Goal: Communication & Community: Share content

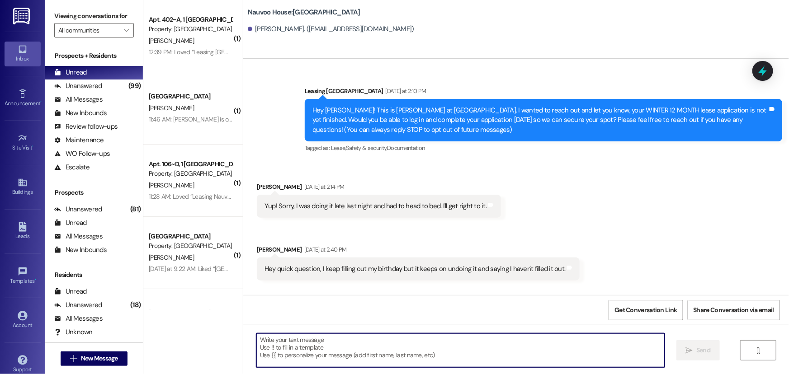
scroll to position [453, 0]
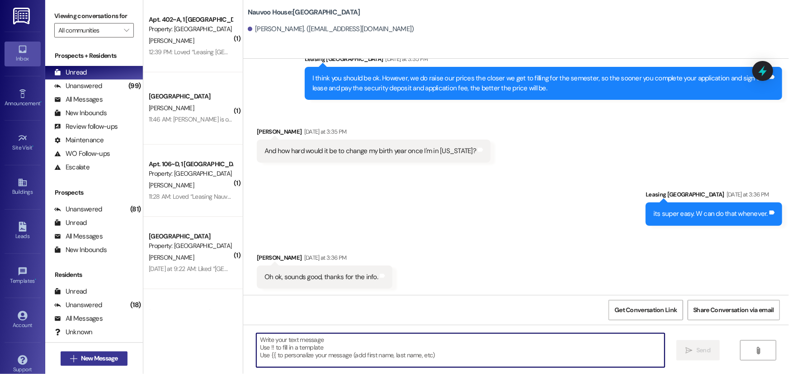
click at [99, 355] on span "New Message" at bounding box center [99, 358] width 37 height 9
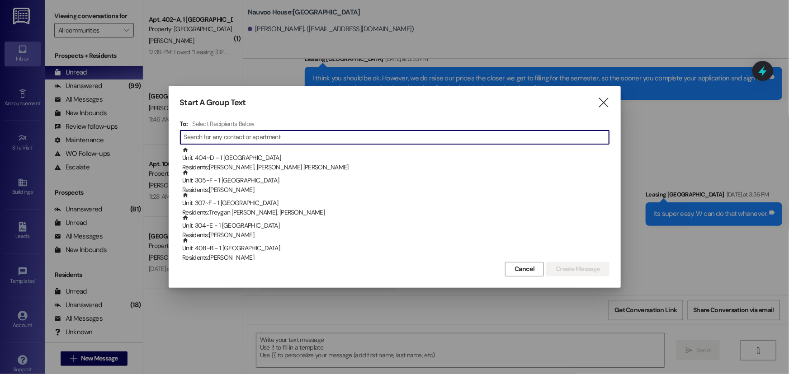
click at [489, 134] on input at bounding box center [396, 137] width 425 height 13
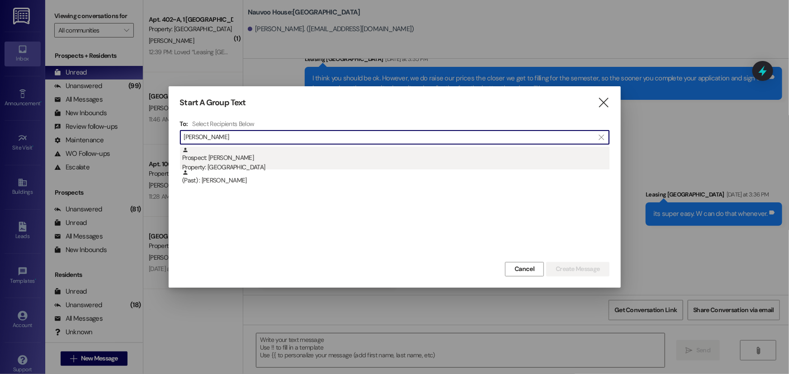
type input "[PERSON_NAME]"
click at [375, 164] on div "Property: [GEOGRAPHIC_DATA]" at bounding box center [395, 167] width 427 height 9
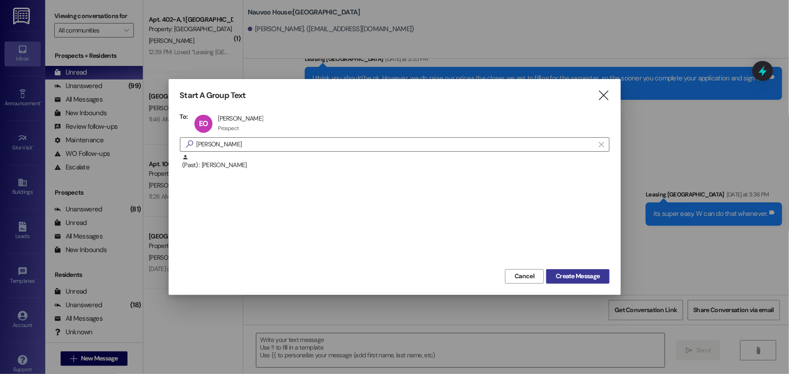
click at [579, 274] on span "Create Message" at bounding box center [577, 276] width 44 height 9
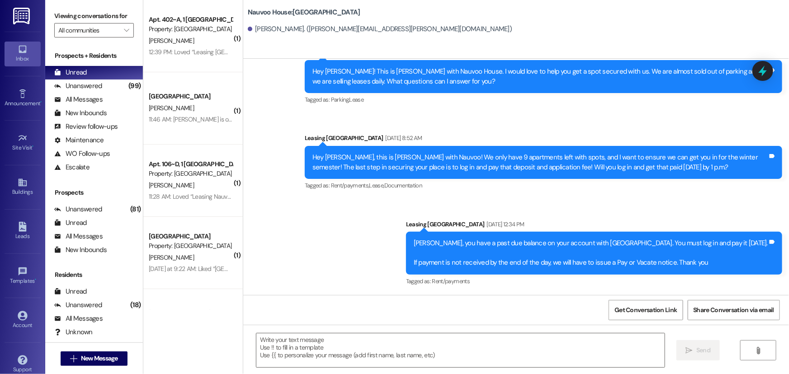
scroll to position [124, 0]
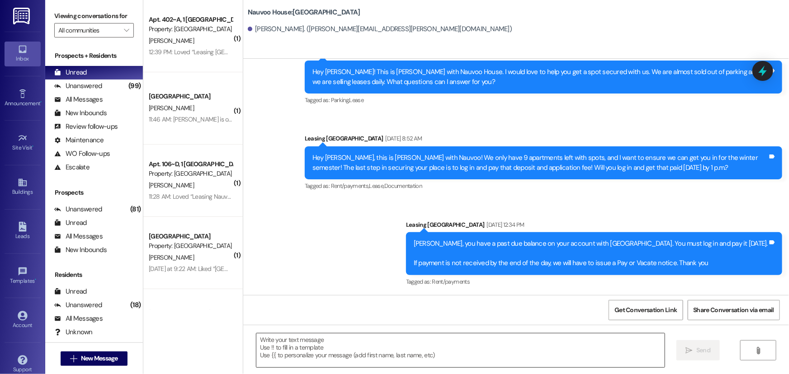
click at [335, 337] on textarea at bounding box center [460, 351] width 408 height 34
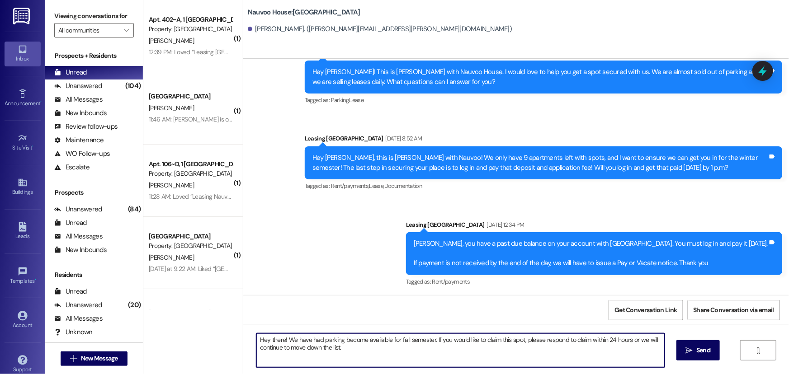
drag, startPoint x: 348, startPoint y: 353, endPoint x: 248, endPoint y: 340, distance: 100.7
click at [251, 340] on div "Hey there! We have had parking become available for fall semester. If you would…" at bounding box center [455, 350] width 409 height 35
click at [357, 346] on textarea "Hey there! We have had parking become available for fall semester. If you would…" at bounding box center [460, 351] width 408 height 34
click at [498, 348] on textarea "Hey there! We have had parking become available for fall semester. If you would…" at bounding box center [460, 351] width 408 height 34
drag, startPoint x: 498, startPoint y: 348, endPoint x: 225, endPoint y: 328, distance: 274.6
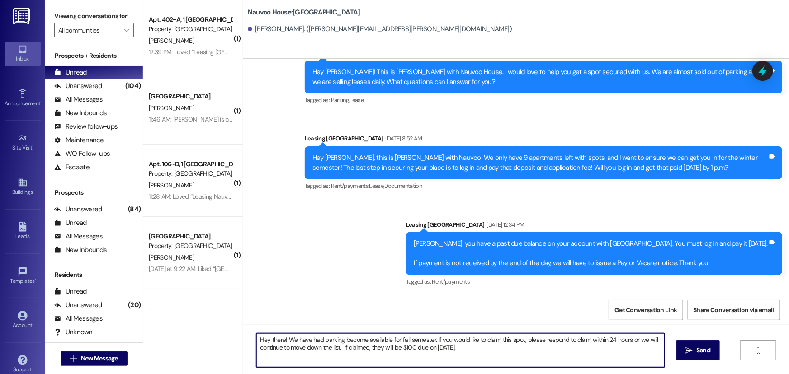
click at [225, 328] on div "( 1 ) Apt. 402~A, 1 [GEOGRAPHIC_DATA] Property: [GEOGRAPHIC_DATA] [PERSON_NAME]…" at bounding box center [465, 187] width 645 height 374
click at [499, 354] on textarea "Hey there! We have had parking become available for fall semester. If you would…" at bounding box center [460, 351] width 408 height 34
click at [412, 349] on textarea "Hey there! We have had parking become available for fall semester. If you would…" at bounding box center [460, 351] width 408 height 34
drag, startPoint x: 537, startPoint y: 357, endPoint x: 246, endPoint y: 338, distance: 291.1
click at [251, 338] on div "Hey there! We have had parking become available for fall semester. If you would…" at bounding box center [455, 350] width 409 height 35
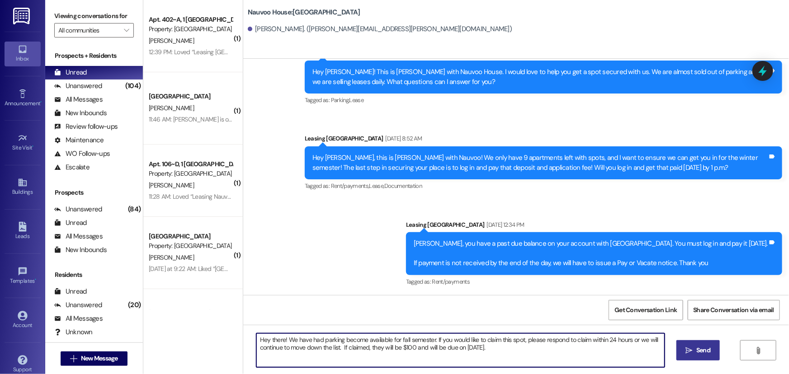
type textarea "Hey there! We have had parking become available for fall semester. If you would…"
click at [691, 351] on icon "" at bounding box center [689, 350] width 7 height 7
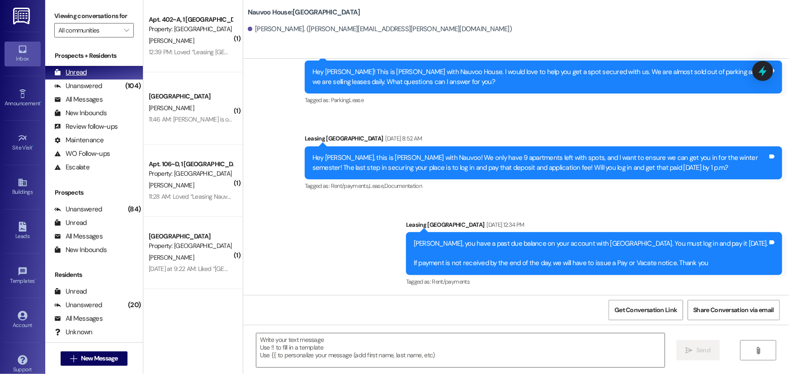
click at [82, 70] on div "Unread" at bounding box center [70, 72] width 33 height 9
click at [82, 89] on div "Unanswered" at bounding box center [78, 85] width 48 height 9
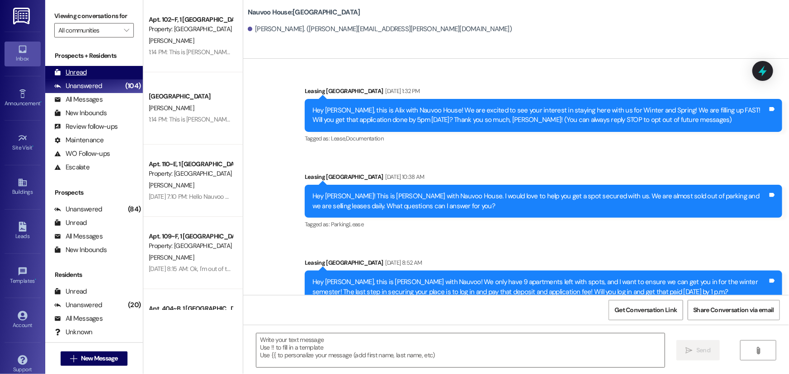
click at [90, 79] on div "Unread (0)" at bounding box center [94, 73] width 98 height 14
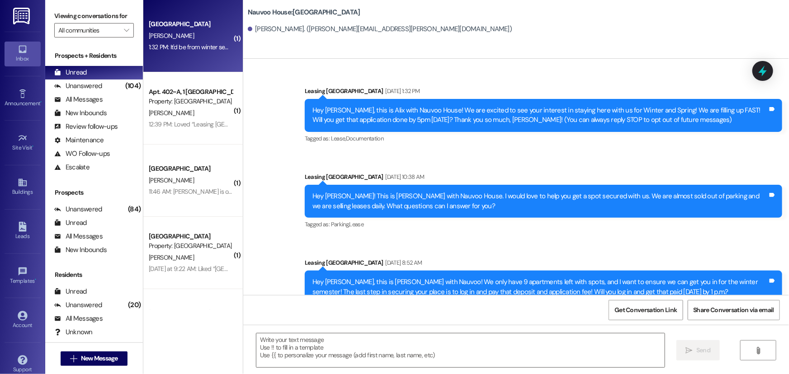
click at [198, 28] on div "[GEOGRAPHIC_DATA]" at bounding box center [191, 23] width 84 height 9
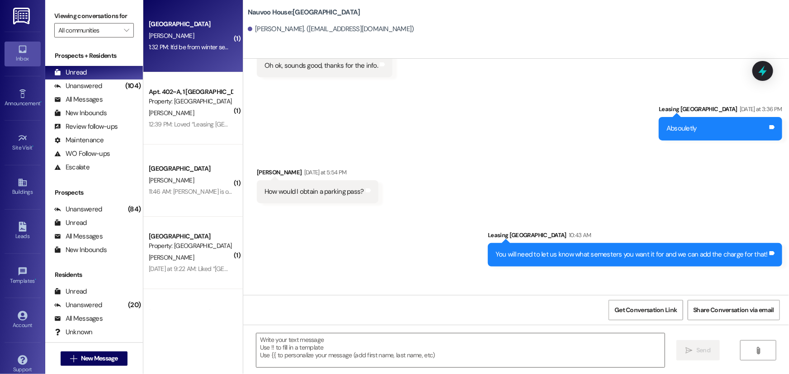
scroll to position [719, 0]
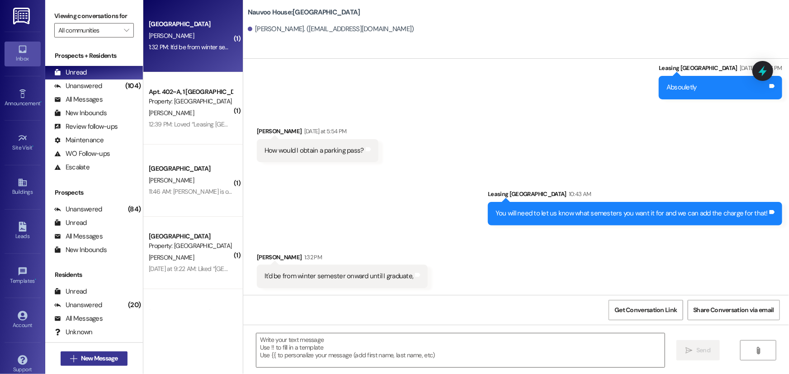
click at [61, 354] on button " New Message" at bounding box center [94, 359] width 67 height 14
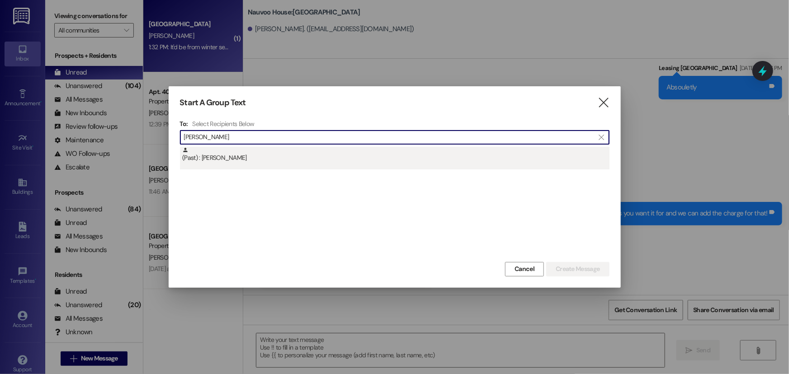
type input "[PERSON_NAME]"
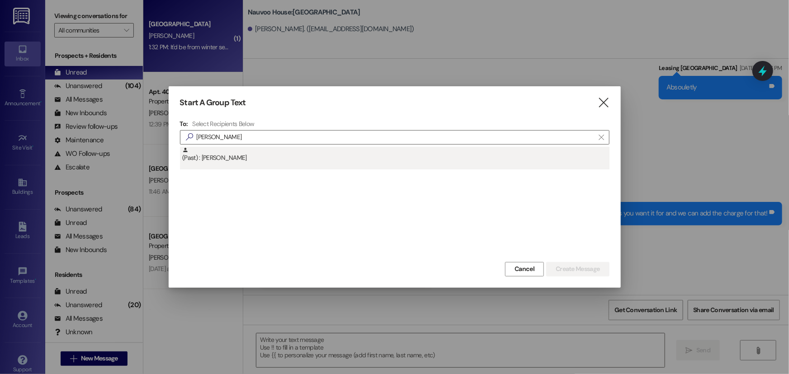
click at [266, 152] on div "(Past) : [PERSON_NAME]" at bounding box center [395, 155] width 427 height 16
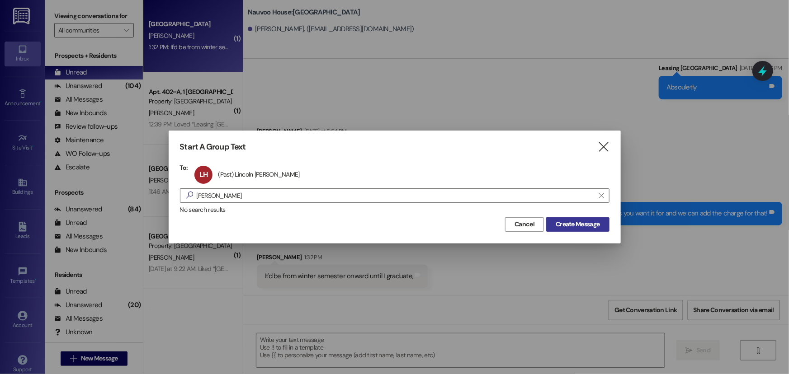
click at [558, 226] on button "Create Message" at bounding box center [577, 224] width 63 height 14
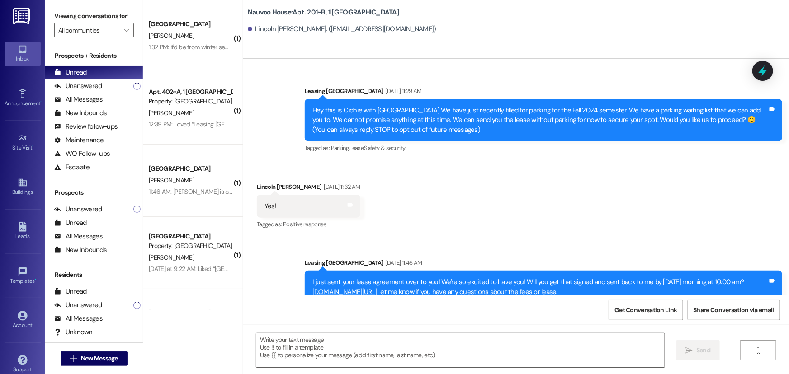
scroll to position [12597, 0]
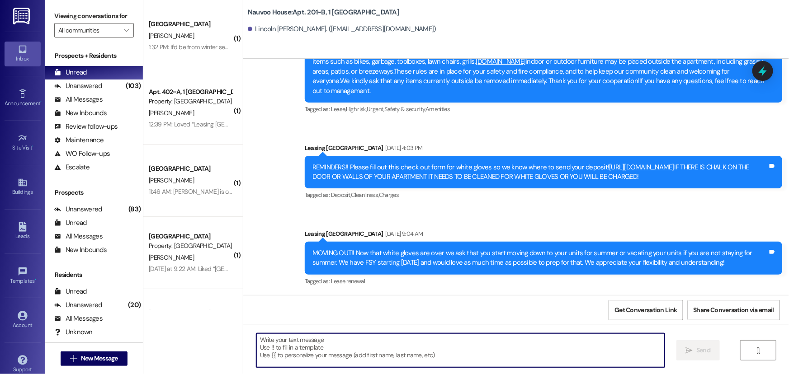
click at [344, 348] on textarea at bounding box center [460, 351] width 408 height 34
type textarea "H"
click at [335, 343] on textarea at bounding box center [460, 351] width 408 height 34
paste textarea "H"
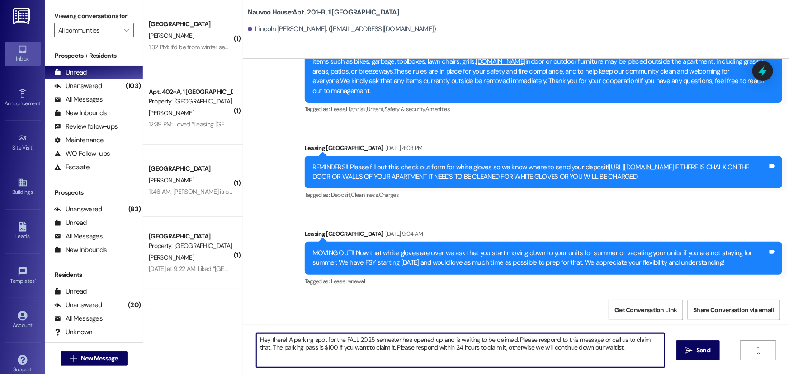
drag, startPoint x: 632, startPoint y: 350, endPoint x: 155, endPoint y: 324, distance: 477.9
click at [155, 324] on div "( 1 ) [GEOGRAPHIC_DATA] [PERSON_NAME] 1:32 PM: It'd be from winter semester onw…" at bounding box center [465, 187] width 645 height 374
type textarea "Hey there! A parking spot for the FALL 2025 semester has opened up and is waiti…"
click at [701, 355] on span "Send" at bounding box center [703, 350] width 14 height 9
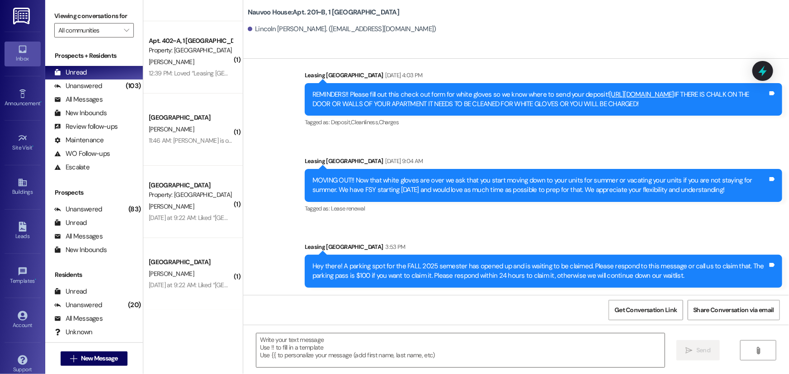
scroll to position [12670, 0]
click at [96, 360] on span "New Message" at bounding box center [99, 358] width 37 height 9
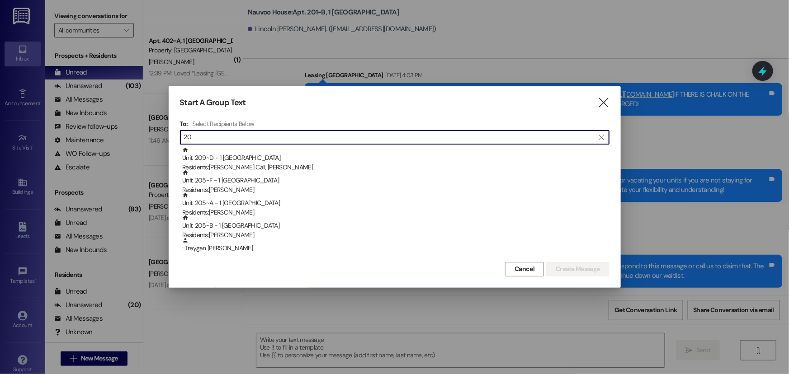
type input "2"
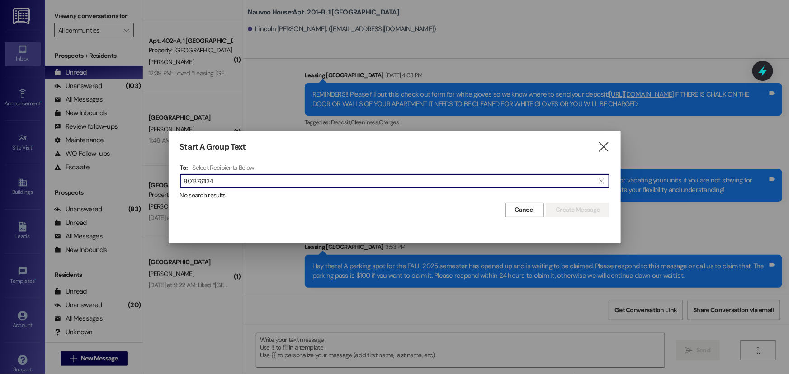
drag, startPoint x: 160, startPoint y: 182, endPoint x: 118, endPoint y: 181, distance: 42.0
click at [118, 181] on div "Start A Group Text  To: Select Recipients Below  8013761134  No search resul…" at bounding box center [394, 187] width 789 height 374
type input "8013761134"
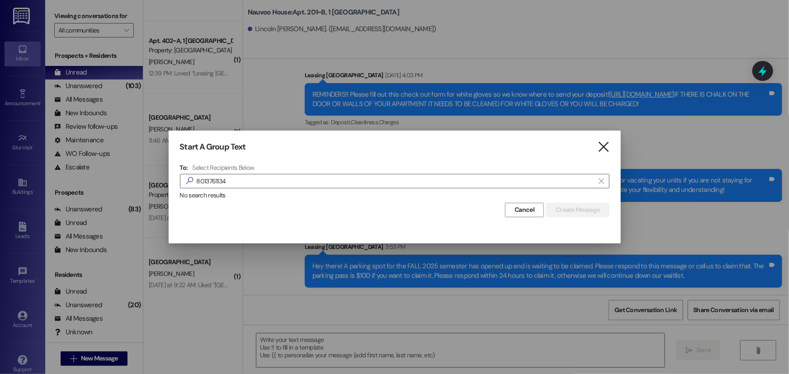
click at [601, 146] on icon "" at bounding box center [603, 146] width 12 height 9
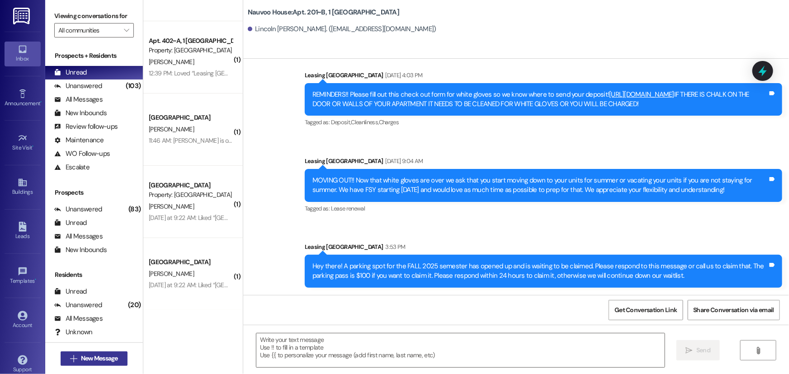
click at [107, 361] on span "New Message" at bounding box center [99, 358] width 37 height 9
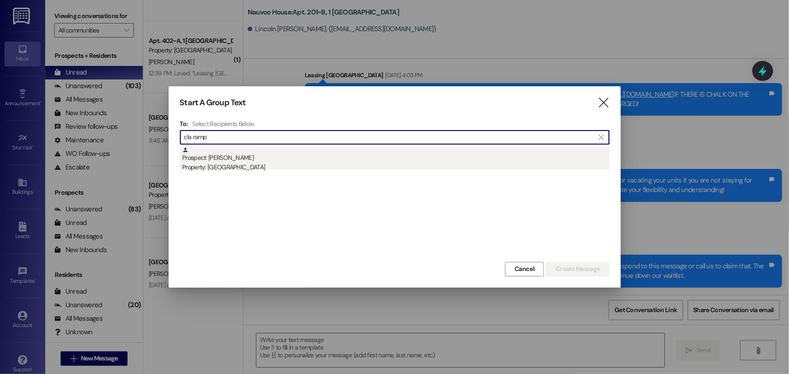
type input "cla ramp"
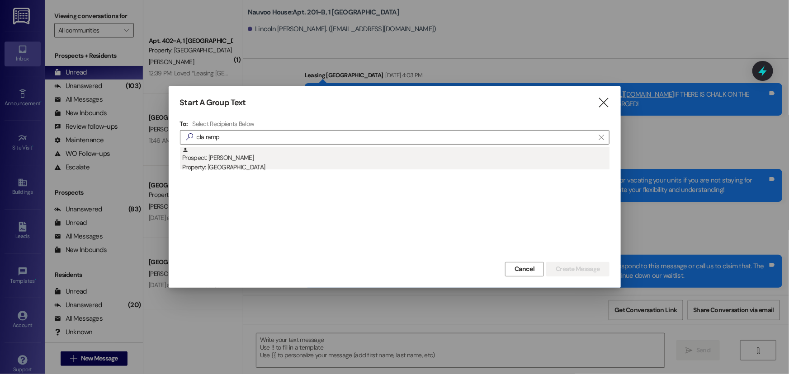
click at [276, 163] on div "Property: [GEOGRAPHIC_DATA]" at bounding box center [395, 167] width 427 height 9
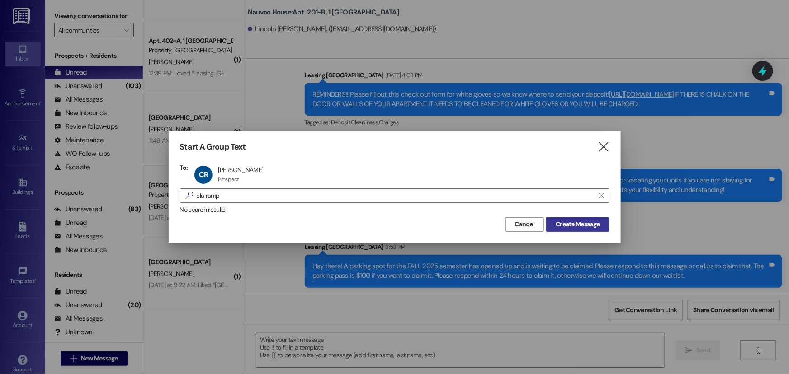
click at [583, 224] on span "Create Message" at bounding box center [577, 224] width 44 height 9
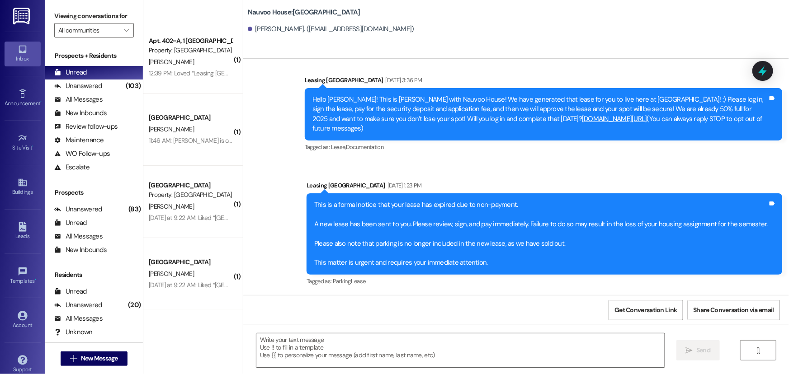
scroll to position [0, 0]
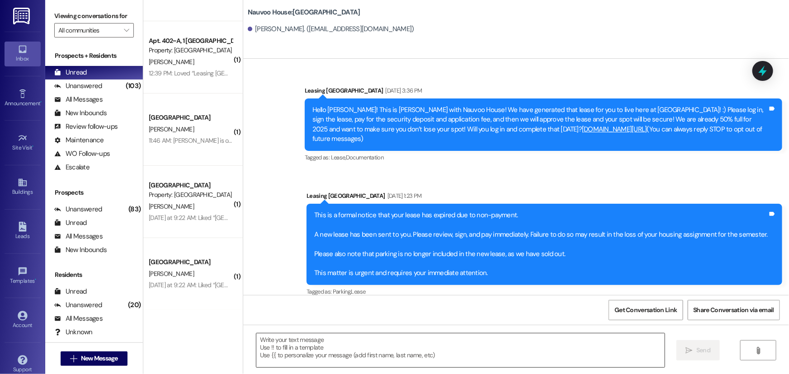
click at [358, 357] on textarea at bounding box center [460, 351] width 408 height 34
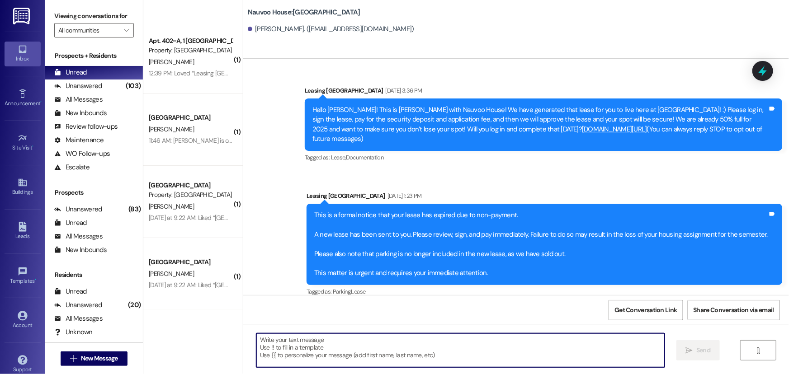
paste textarea "Hey there! A parking spot for the FALL 2025 semester has opened up and is waiti…"
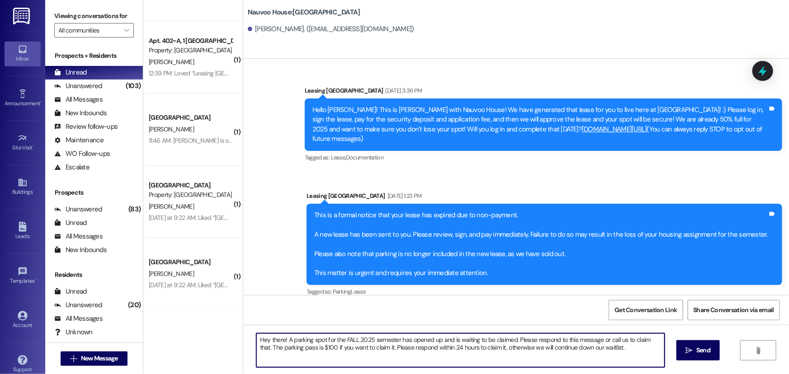
drag, startPoint x: 610, startPoint y: 350, endPoint x: 243, endPoint y: 330, distance: 367.9
click at [243, 330] on div "Hey there! A parking spot for the FALL 2025 semester has opened up and is waiti…" at bounding box center [515, 359] width 545 height 68
type textarea "Hey there! A parking spot for the FALL 2025 semester has opened up and is waiti…"
click at [705, 352] on span "Send" at bounding box center [703, 350] width 14 height 9
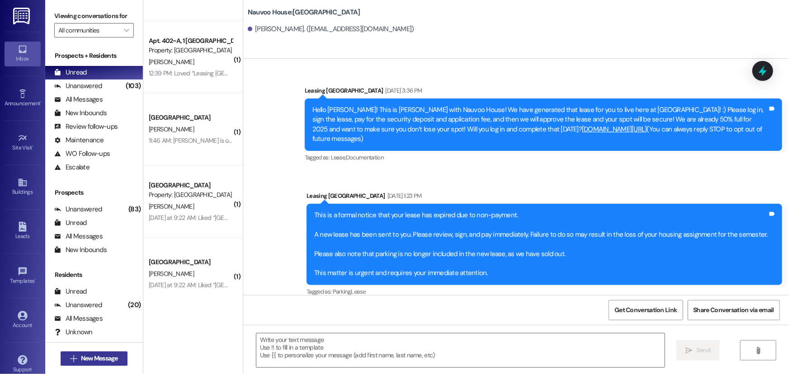
click at [103, 357] on span "New Message" at bounding box center [99, 358] width 37 height 9
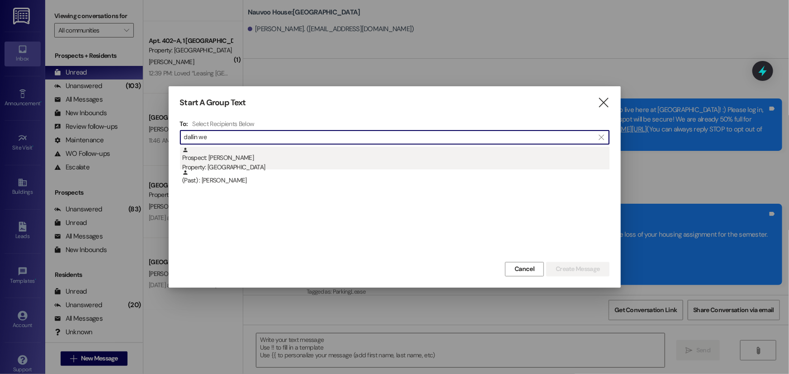
type input "dallin we"
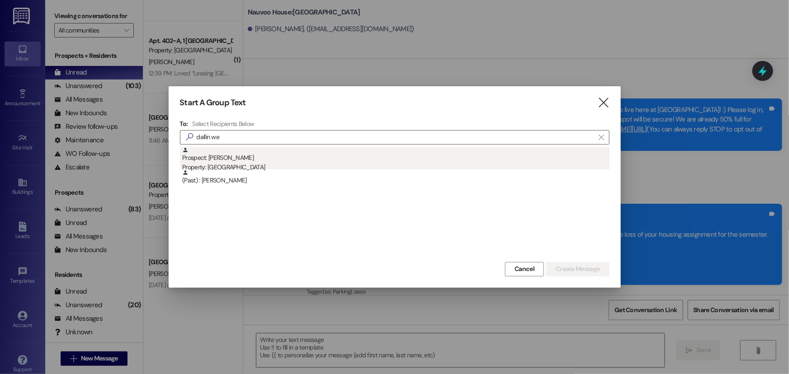
click at [314, 156] on div "Prospect: [PERSON_NAME] Property: [GEOGRAPHIC_DATA]" at bounding box center [395, 160] width 427 height 26
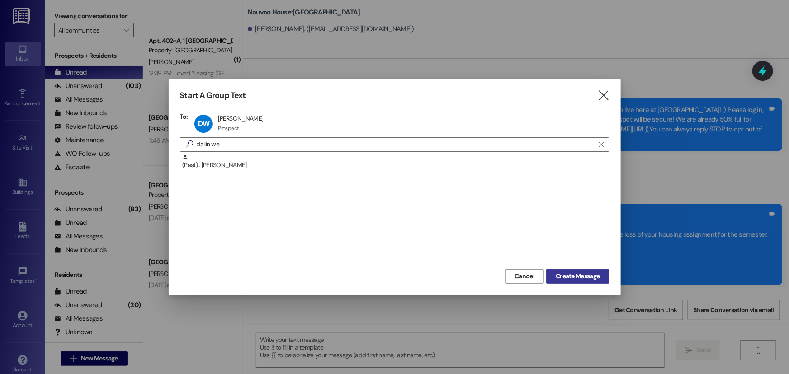
click at [582, 282] on button "Create Message" at bounding box center [577, 276] width 63 height 14
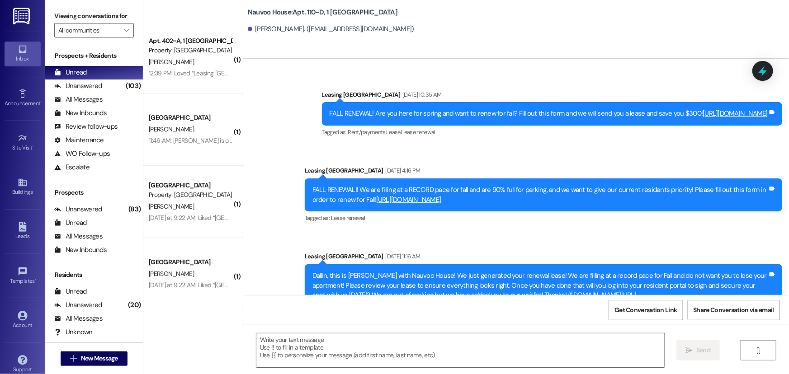
scroll to position [6141, 0]
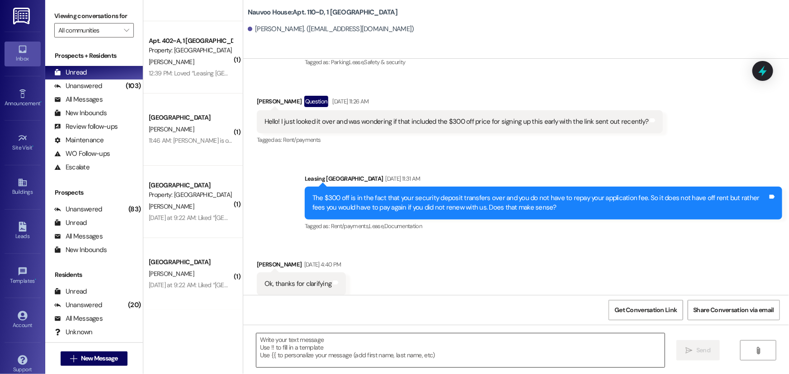
click at [378, 350] on textarea at bounding box center [460, 351] width 408 height 34
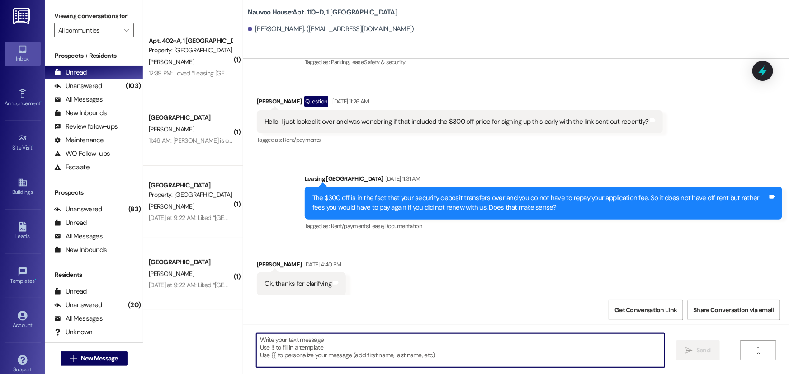
paste textarea "Hey there! A parking spot for the FALL 2025 semester has opened up and is waiti…"
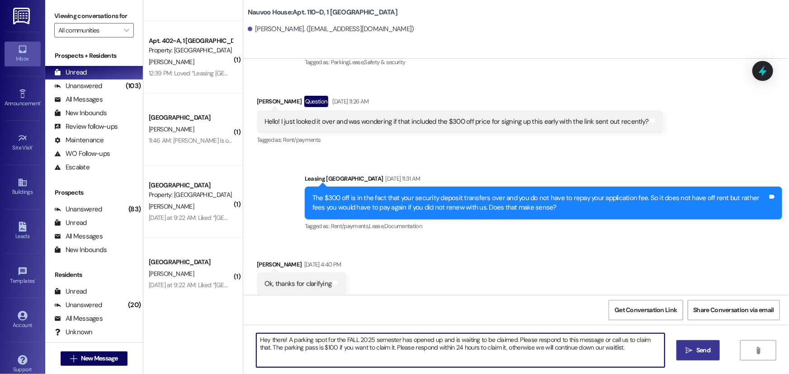
type textarea "Hey there! A parking spot for the FALL 2025 semester has opened up and is waiti…"
click at [710, 351] on span "Send" at bounding box center [703, 350] width 14 height 9
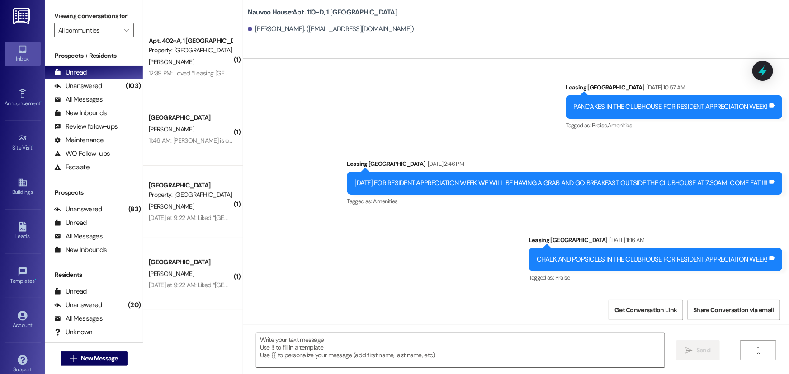
scroll to position [7127, 0]
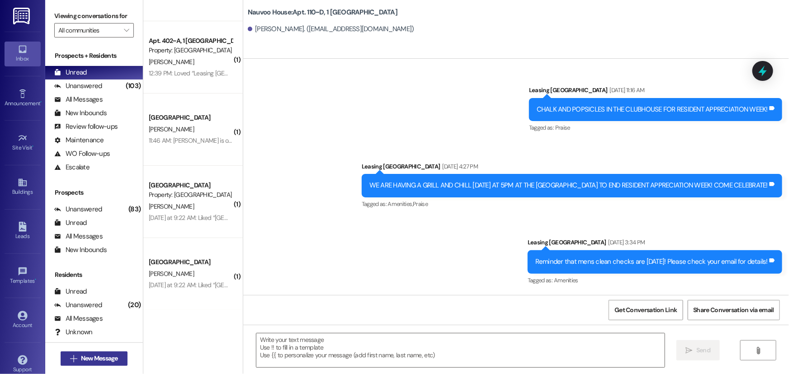
click at [79, 360] on span "New Message" at bounding box center [99, 358] width 41 height 9
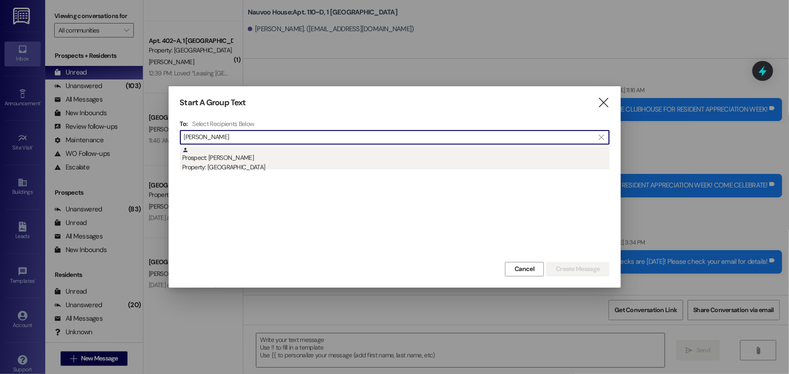
type input "[PERSON_NAME]"
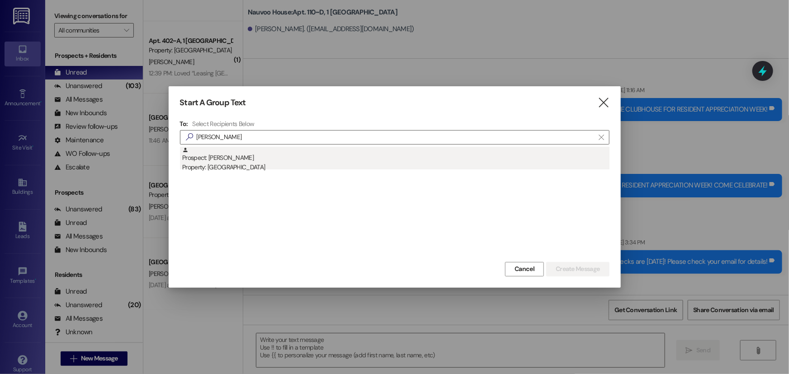
click at [269, 165] on div "Property: [GEOGRAPHIC_DATA]" at bounding box center [395, 167] width 427 height 9
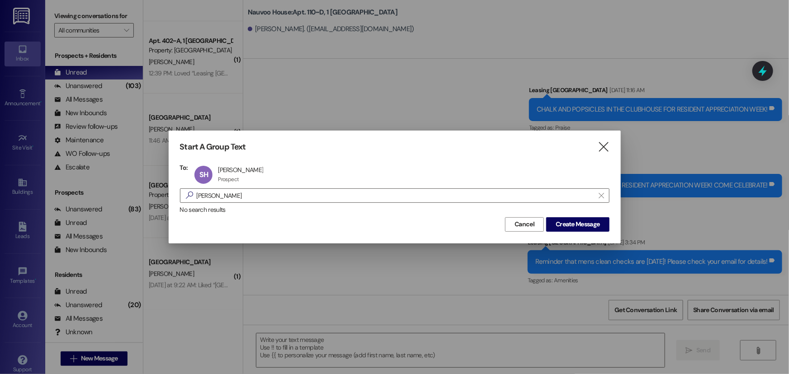
click at [564, 234] on div "Start A Group Text  To: SH [GEOGRAPHIC_DATA][PERSON_NAME] [GEOGRAPHIC_DATA][PE…" at bounding box center [395, 187] width 452 height 113
click at [569, 223] on span "Create Message" at bounding box center [577, 224] width 44 height 9
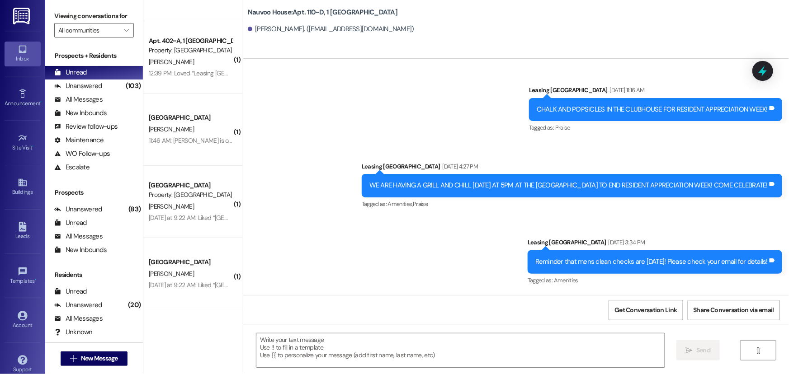
scroll to position [0, 0]
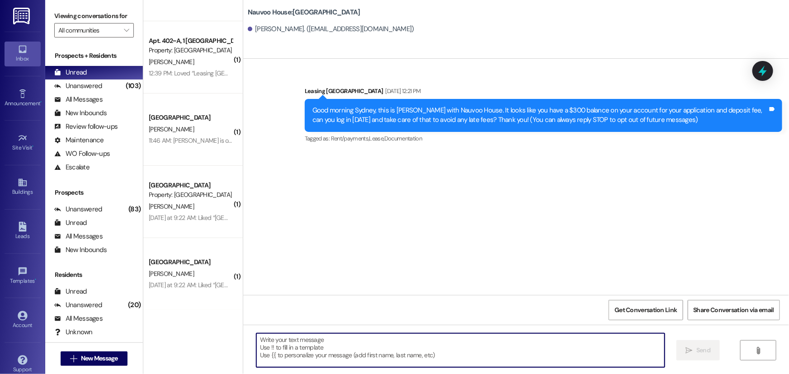
click at [380, 351] on textarea at bounding box center [460, 351] width 408 height 34
paste textarea "Hey there! A parking spot for the FALL 2025 semester has opened up and is waiti…"
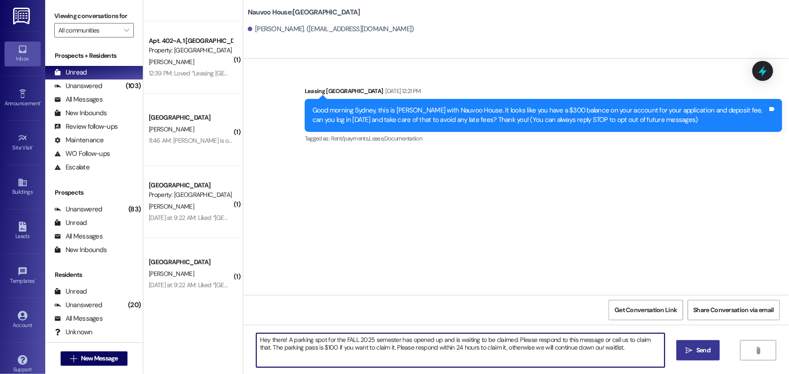
type textarea "Hey there! A parking spot for the FALL 2025 semester has opened up and is waiti…"
click at [684, 352] on span " Send" at bounding box center [698, 350] width 28 height 9
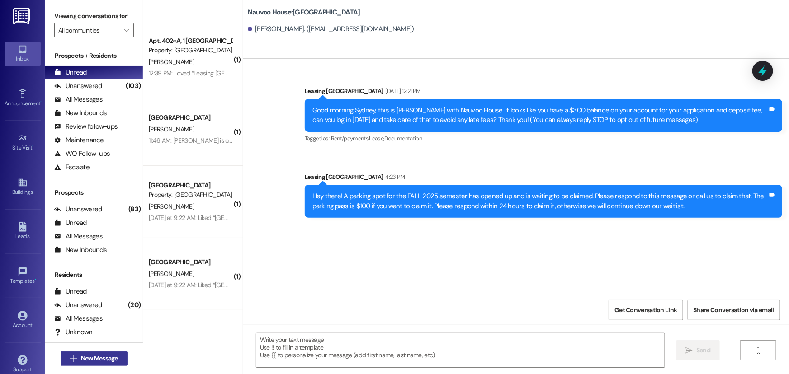
click at [83, 357] on span "New Message" at bounding box center [99, 358] width 37 height 9
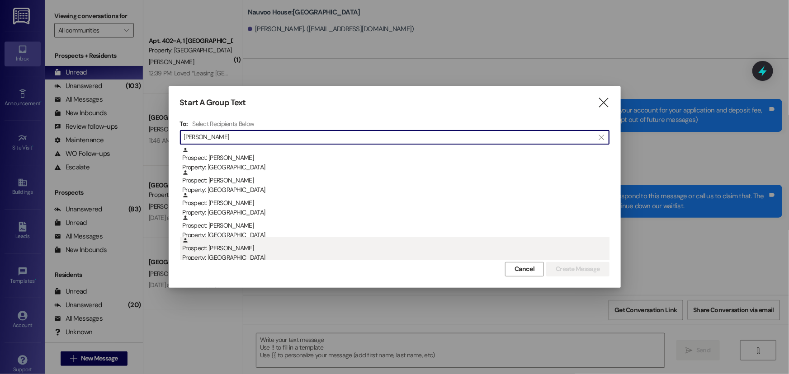
type input "[PERSON_NAME]"
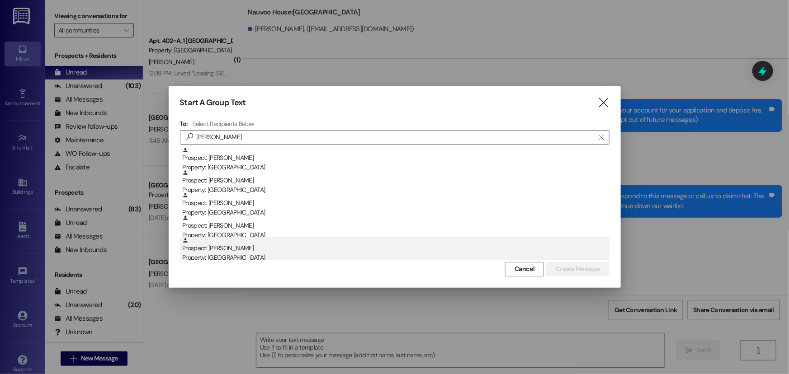
click at [258, 248] on div "Prospect: [PERSON_NAME] Property: [GEOGRAPHIC_DATA]" at bounding box center [395, 250] width 427 height 26
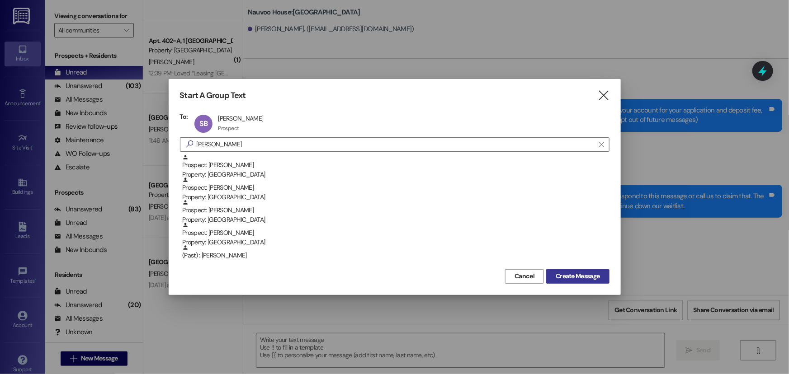
click at [592, 279] on span "Create Message" at bounding box center [577, 276] width 44 height 9
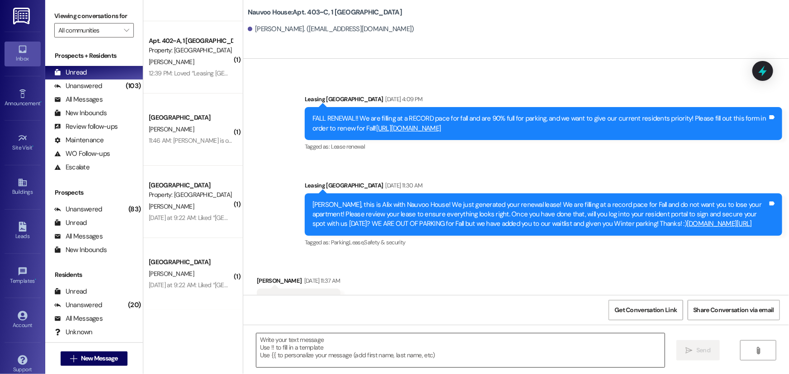
scroll to position [292, 0]
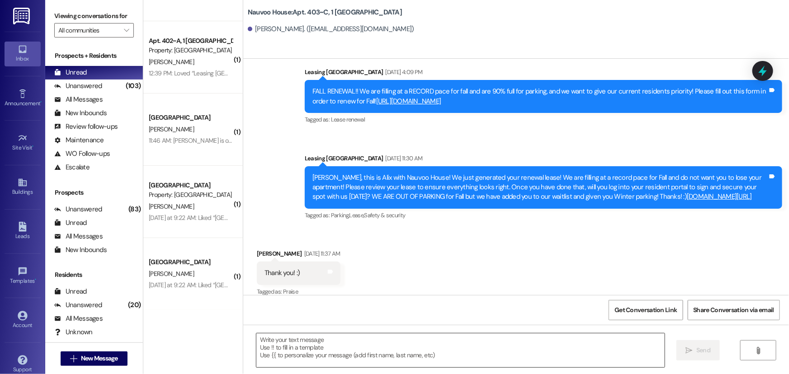
click at [333, 357] on textarea at bounding box center [460, 351] width 408 height 34
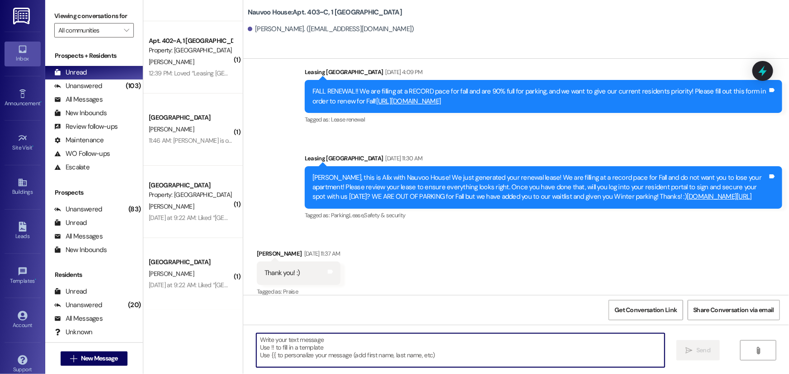
paste textarea "Hey there! A parking spot for the FALL 2025 semester has opened up and is waiti…"
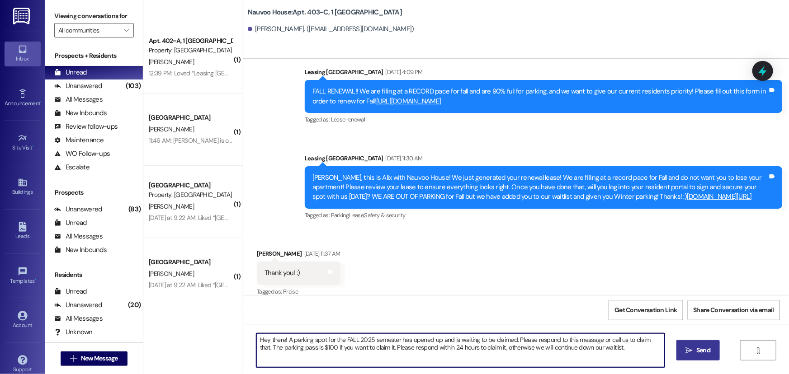
type textarea "Hey there! A parking spot for the FALL 2025 semester has opened up and is waiti…"
click at [710, 354] on span "Send" at bounding box center [703, 350] width 18 height 9
